Goal: Task Accomplishment & Management: Use online tool/utility

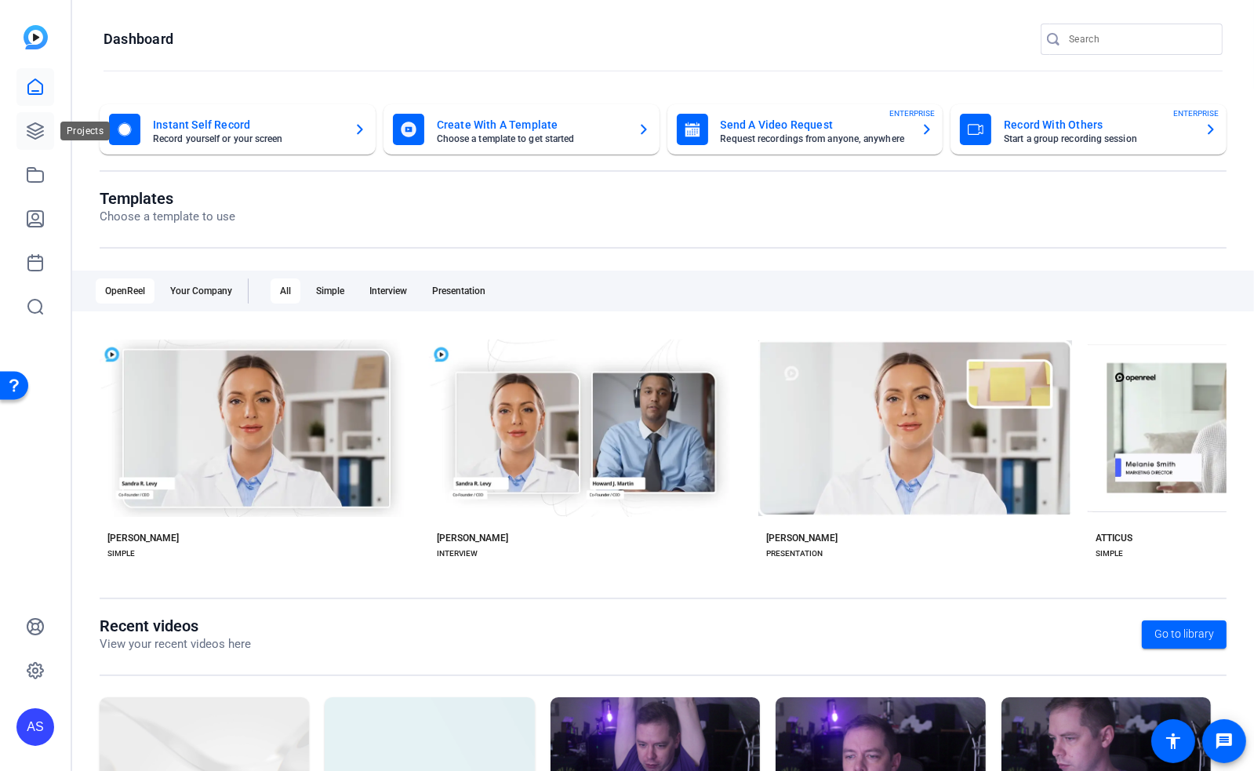
click at [31, 129] on icon at bounding box center [35, 131] width 16 height 16
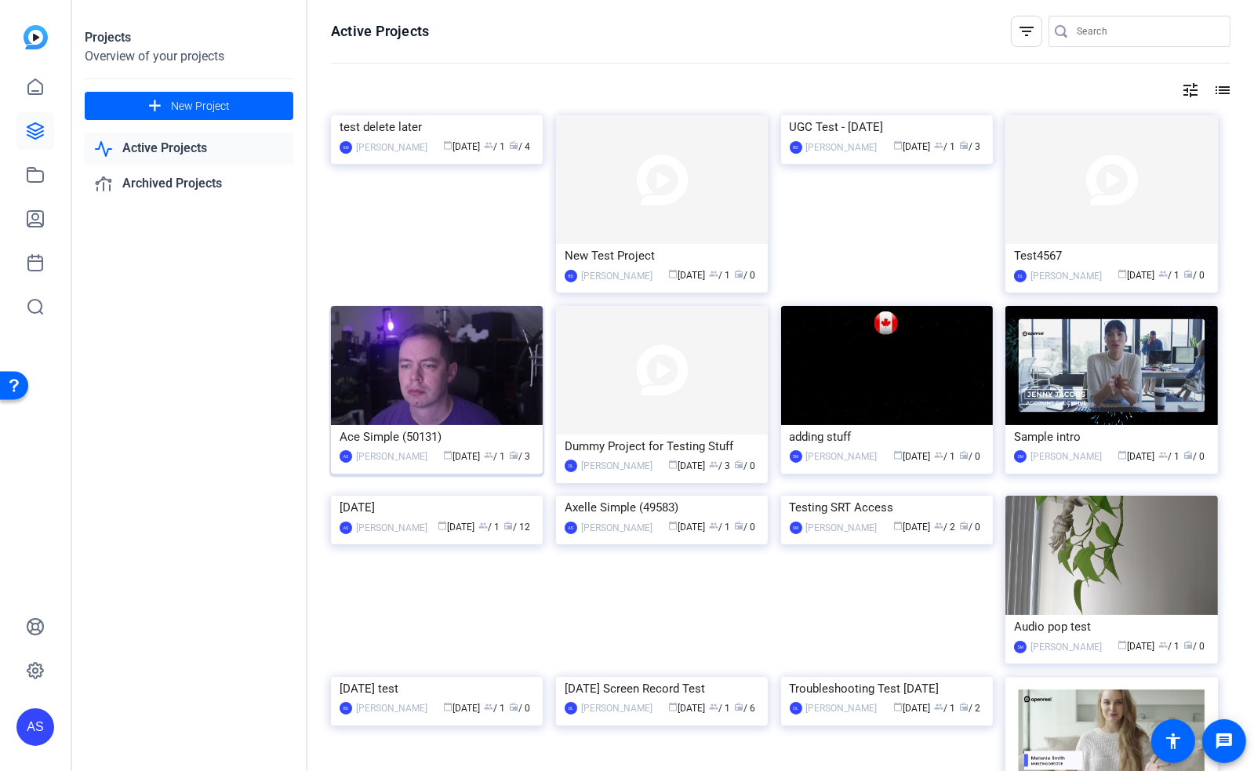
click at [386, 438] on div "Ace Simple (50131)" at bounding box center [437, 437] width 194 height 24
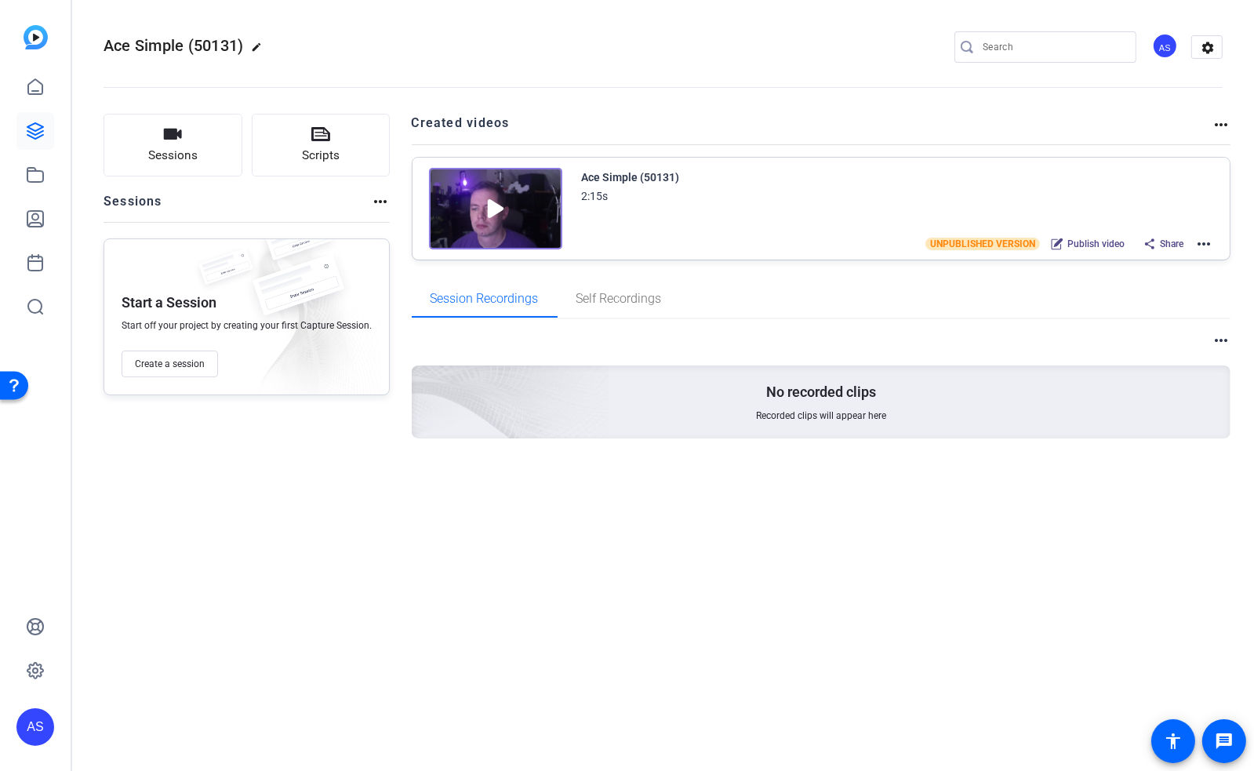
click at [1205, 238] on mat-icon "more_horiz" at bounding box center [1203, 243] width 19 height 19
click at [1123, 266] on span "Edit in Creator" at bounding box center [1146, 262] width 109 height 19
